Goal: Task Accomplishment & Management: Complete application form

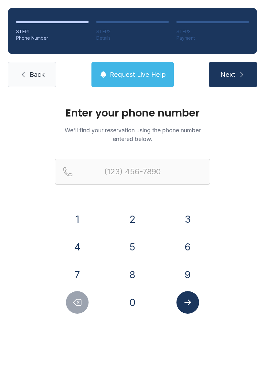
click at [133, 267] on button "8" at bounding box center [132, 275] width 23 height 23
click at [189, 242] on button "6" at bounding box center [187, 247] width 23 height 23
click at [84, 243] on button "4" at bounding box center [77, 247] width 23 height 23
click at [194, 279] on button "9" at bounding box center [187, 275] width 23 height 23
click at [74, 274] on button "7" at bounding box center [77, 275] width 23 height 23
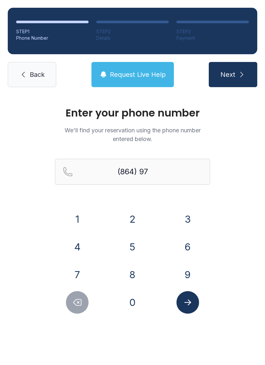
click at [188, 268] on button "9" at bounding box center [187, 275] width 23 height 23
click at [73, 268] on button "7" at bounding box center [77, 275] width 23 height 23
click at [123, 296] on button "0" at bounding box center [132, 302] width 23 height 23
click at [186, 244] on button "6" at bounding box center [187, 247] width 23 height 23
click at [73, 242] on button "4" at bounding box center [77, 247] width 23 height 23
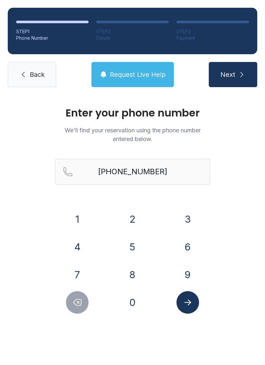
click at [188, 301] on icon "Submit lookup form" at bounding box center [188, 303] width 10 height 10
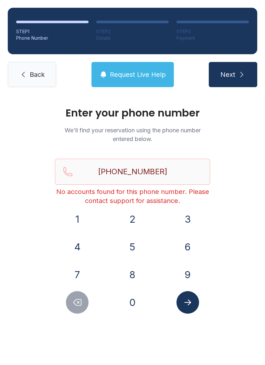
click at [76, 305] on icon "Delete number" at bounding box center [78, 303] width 8 height 6
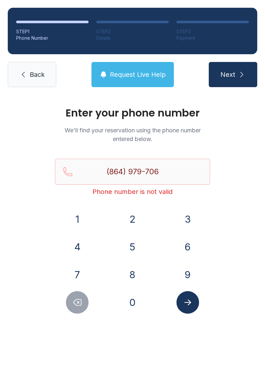
click at [76, 305] on icon "Delete number" at bounding box center [78, 303] width 8 height 6
click at [77, 306] on icon "Delete number" at bounding box center [77, 303] width 10 height 10
click at [76, 306] on icon "Delete number" at bounding box center [78, 303] width 8 height 6
click at [72, 307] on button "Delete number" at bounding box center [77, 302] width 23 height 23
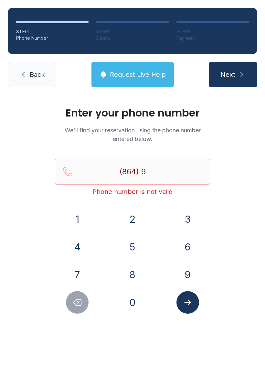
click at [68, 309] on button "Delete number" at bounding box center [77, 302] width 23 height 23
click at [69, 308] on button "Delete number" at bounding box center [77, 302] width 23 height 23
type input "(8"
click at [68, 308] on button "Delete number" at bounding box center [77, 302] width 23 height 23
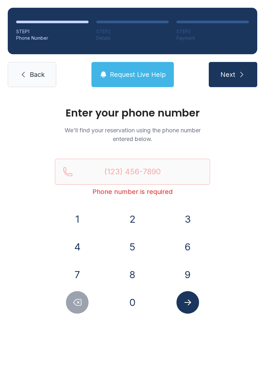
click at [70, 304] on button "Delete number" at bounding box center [77, 302] width 23 height 23
click at [69, 303] on button "Delete number" at bounding box center [77, 302] width 23 height 23
click at [240, 72] on icon "submit" at bounding box center [242, 75] width 8 height 8
click at [146, 173] on input "(" at bounding box center [132, 172] width 155 height 26
type input "("
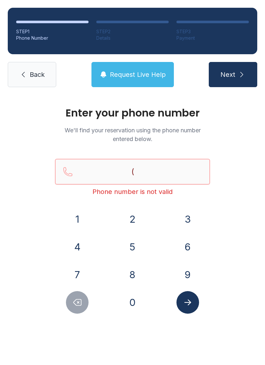
paste input "Reservation phone number"
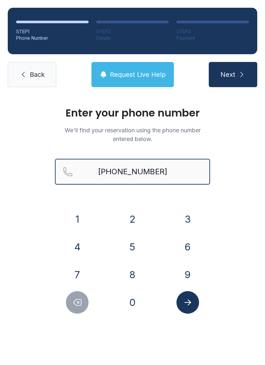
type input "[PHONE_NUMBER]"
click at [233, 75] on button "Next" at bounding box center [233, 74] width 48 height 25
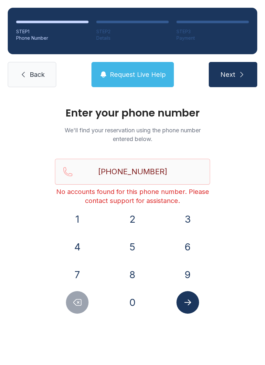
click at [153, 80] on button "Request Live Help" at bounding box center [132, 74] width 82 height 25
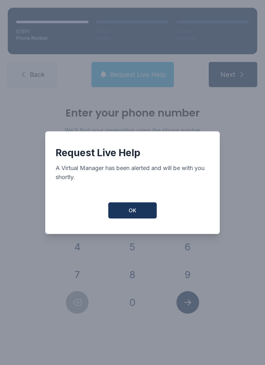
click at [151, 215] on button "OK" at bounding box center [132, 211] width 48 height 16
